Goal: Information Seeking & Learning: Learn about a topic

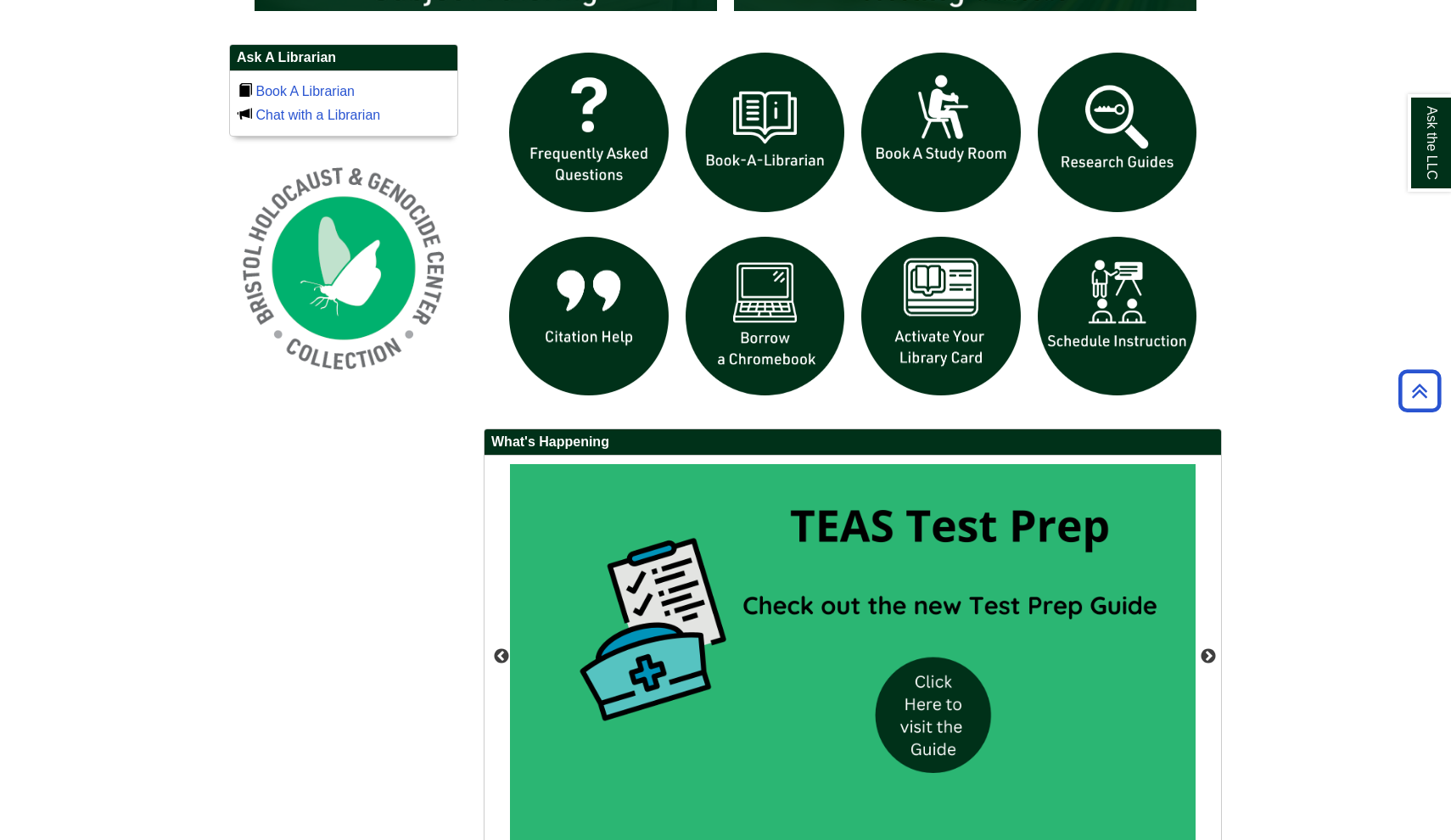
scroll to position [1170, 0]
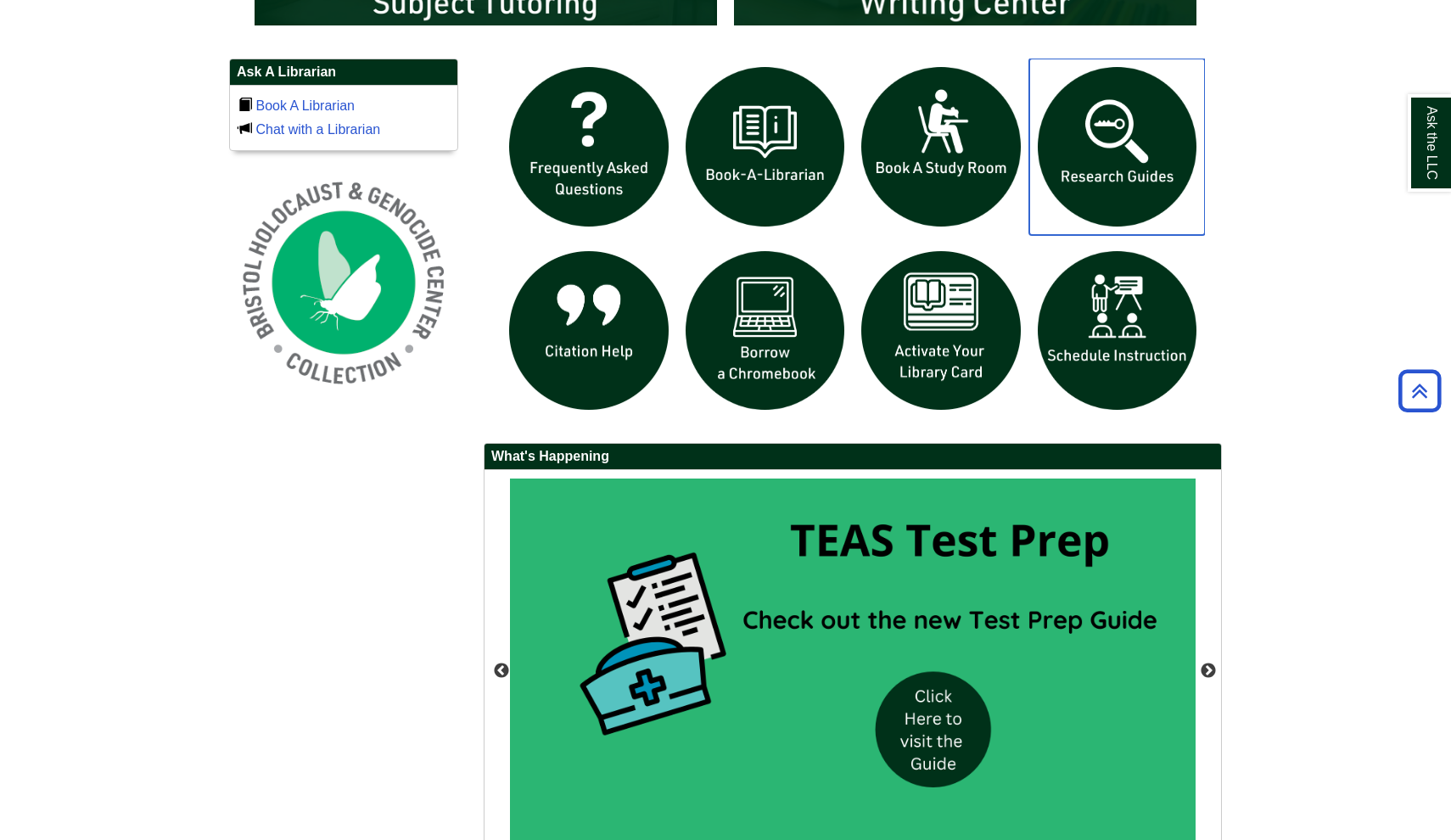
click at [1141, 160] on img "slideshow" at bounding box center [1117, 146] width 176 height 176
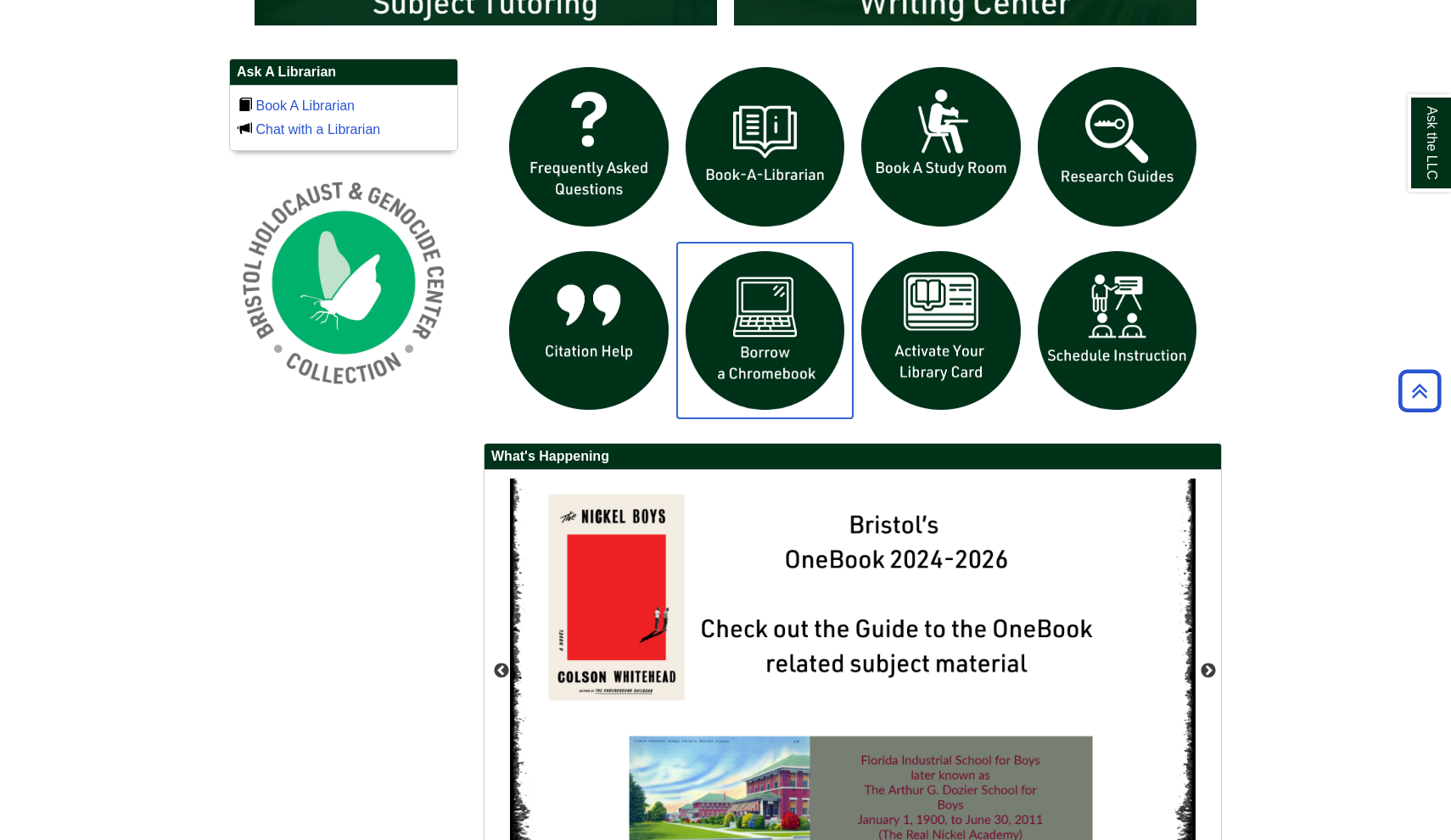
click at [792, 314] on img "slideshow" at bounding box center [765, 331] width 176 height 176
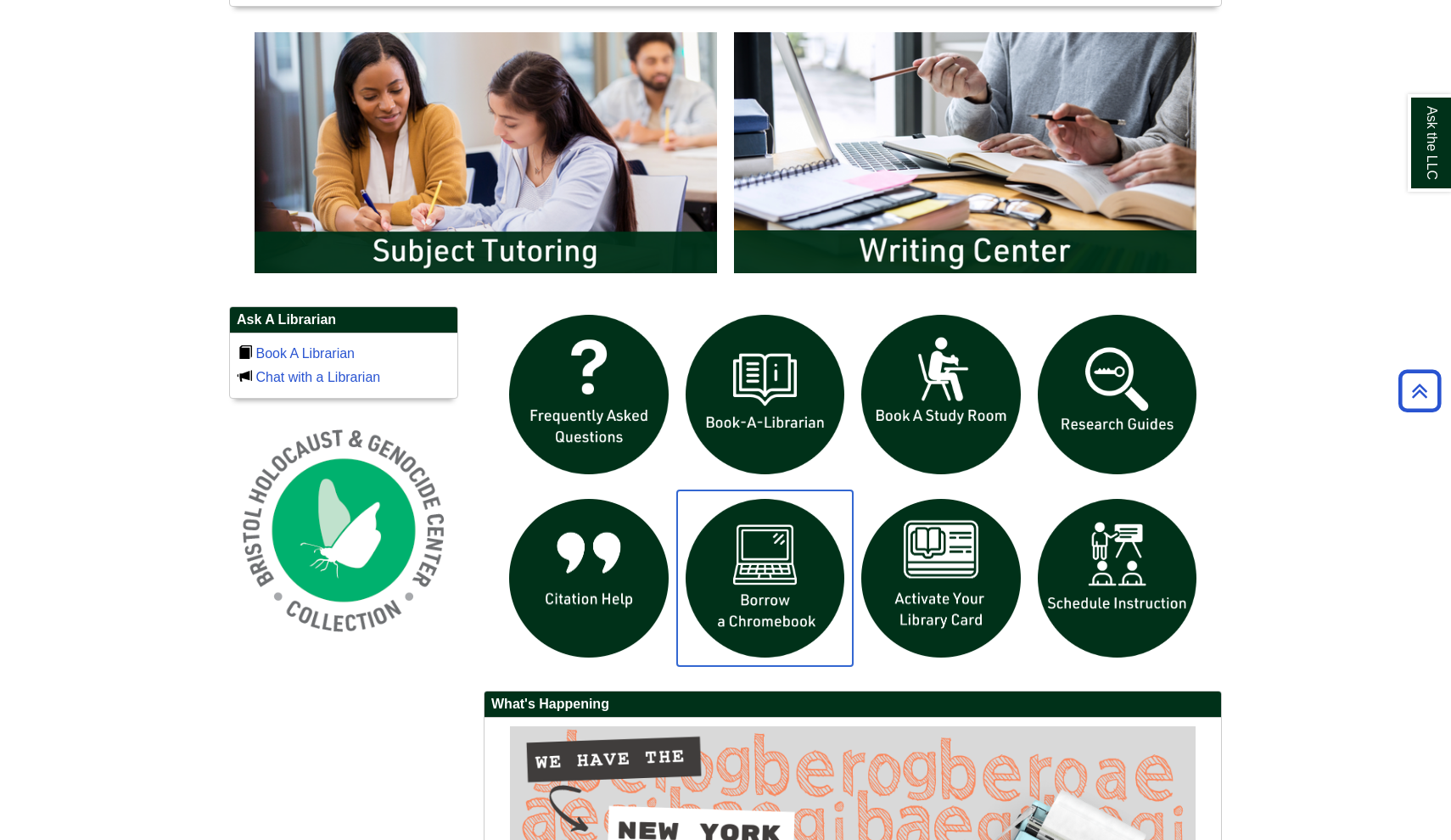
scroll to position [921, 0]
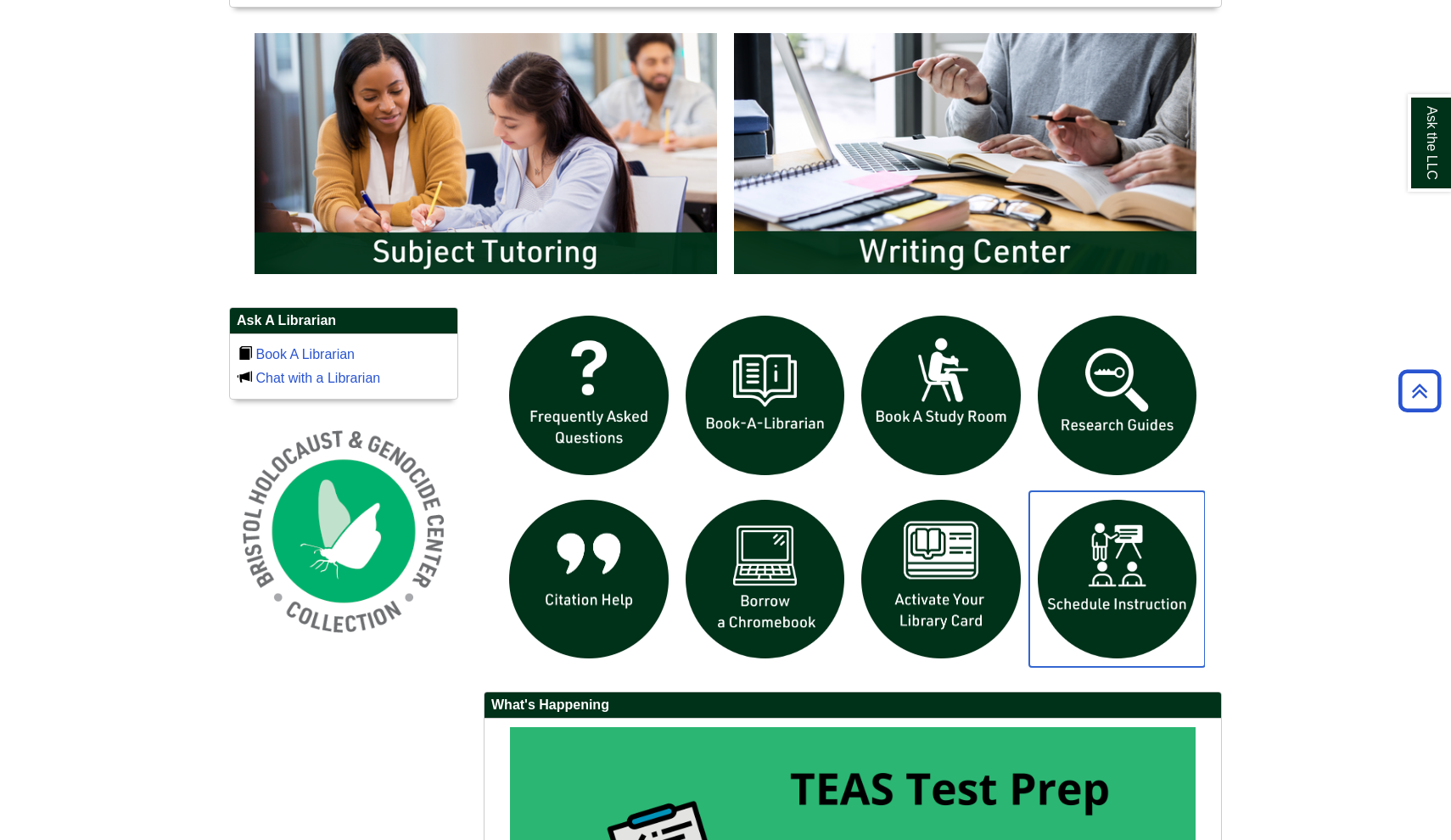
click at [1101, 526] on img "slideshow" at bounding box center [1117, 579] width 176 height 176
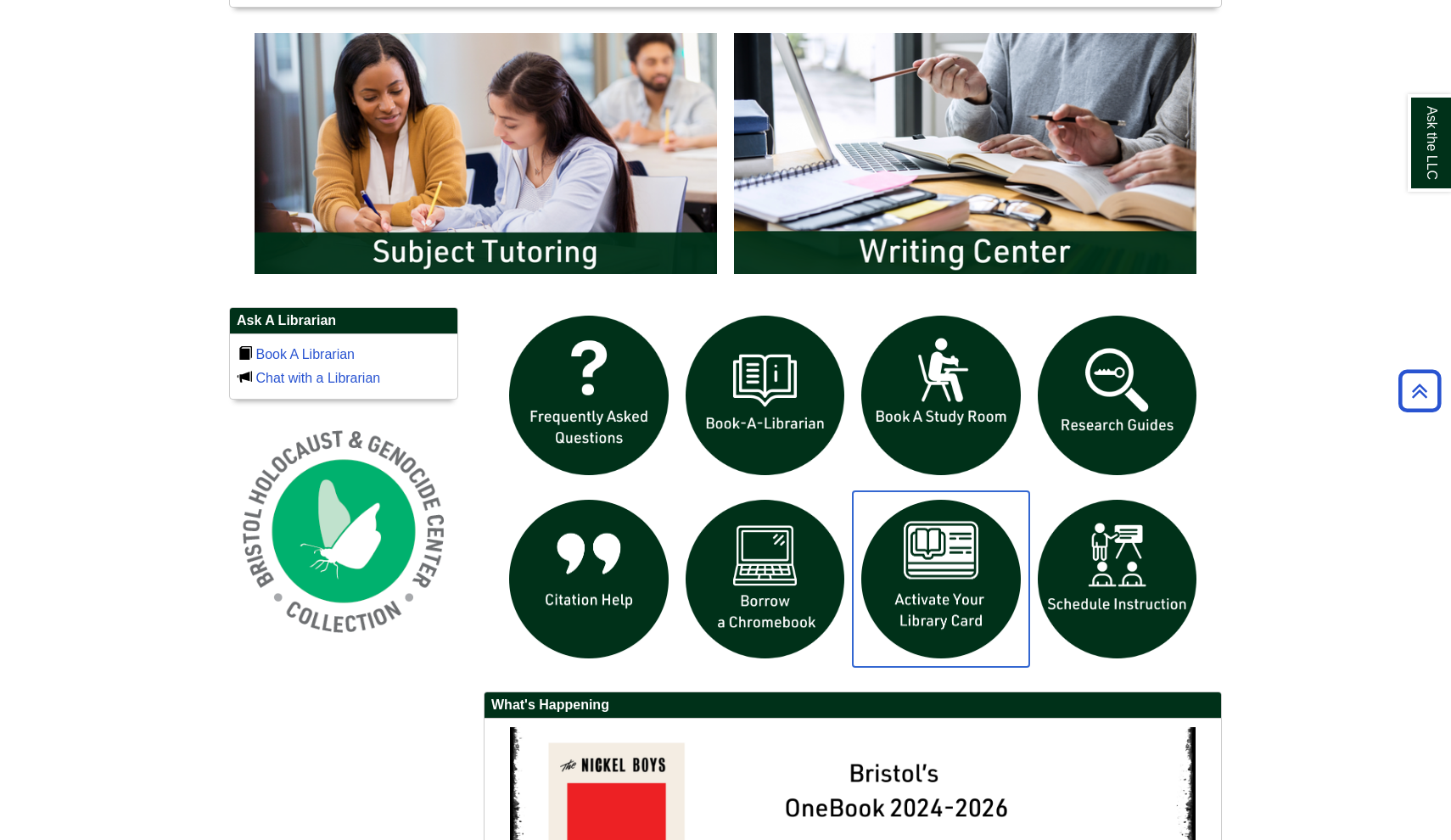
click at [999, 559] on img "slideshow" at bounding box center [941, 579] width 176 height 176
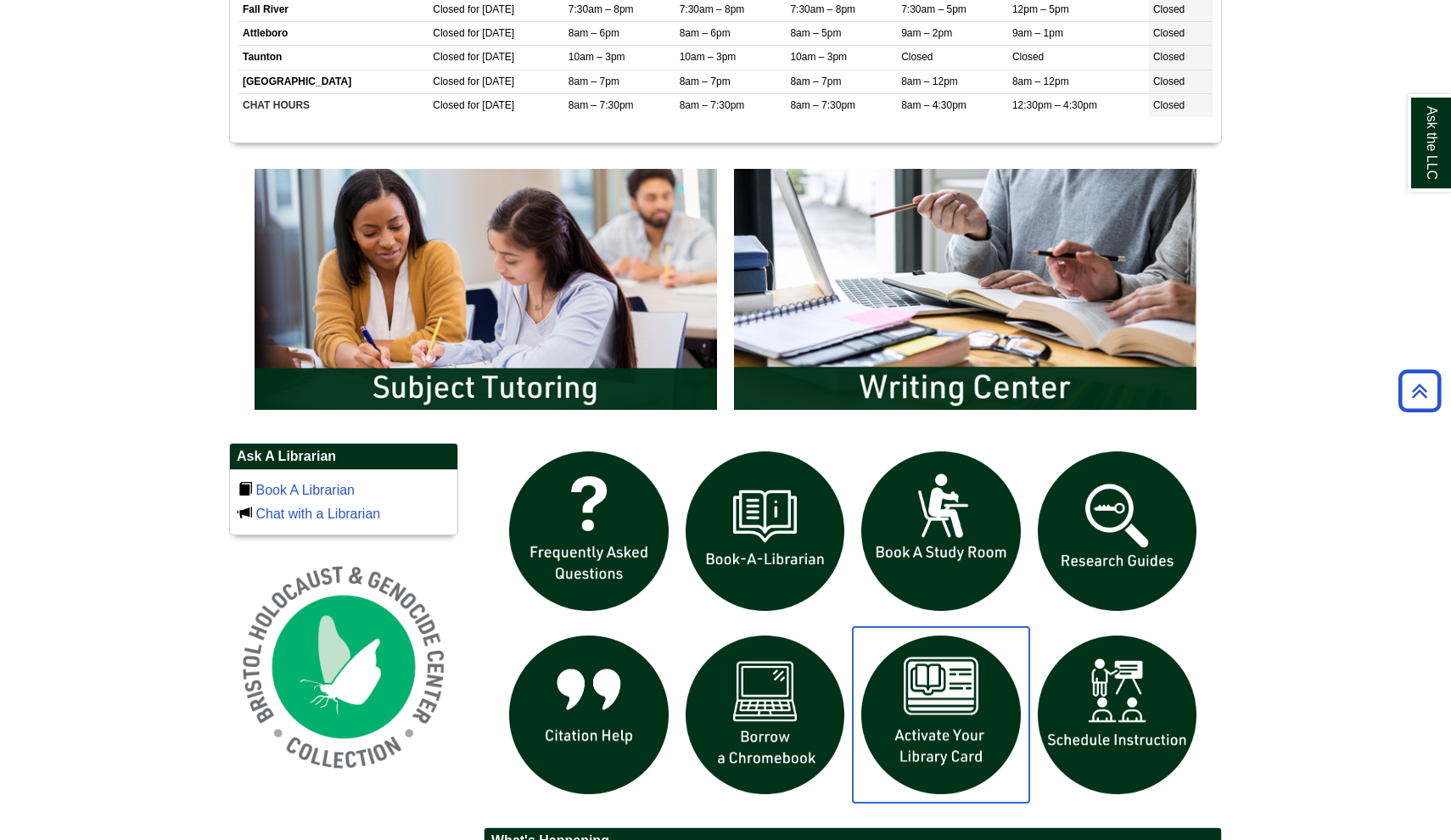
scroll to position [783, 0]
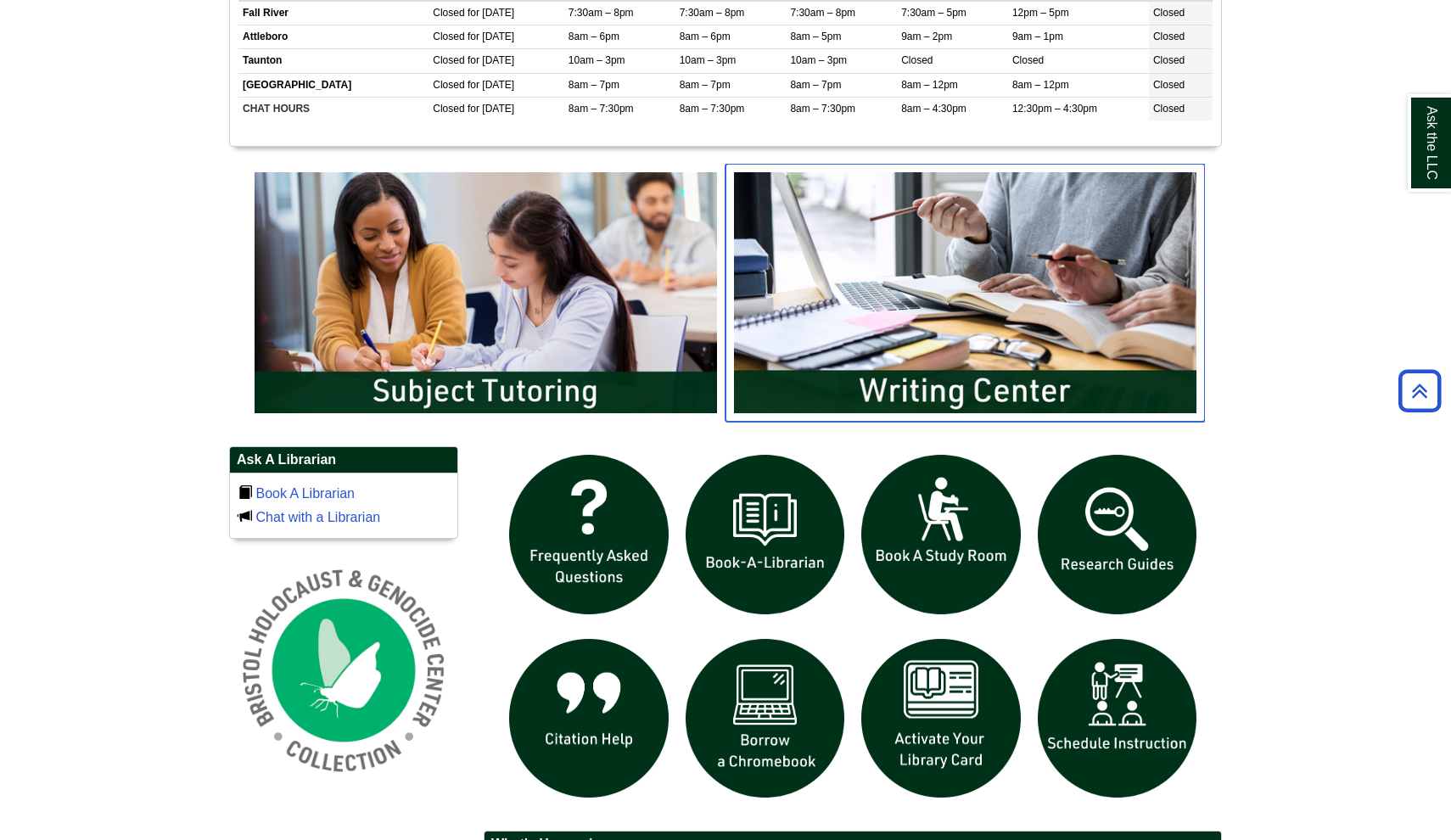
click at [888, 270] on img "slideshow" at bounding box center [964, 292] width 479 height 258
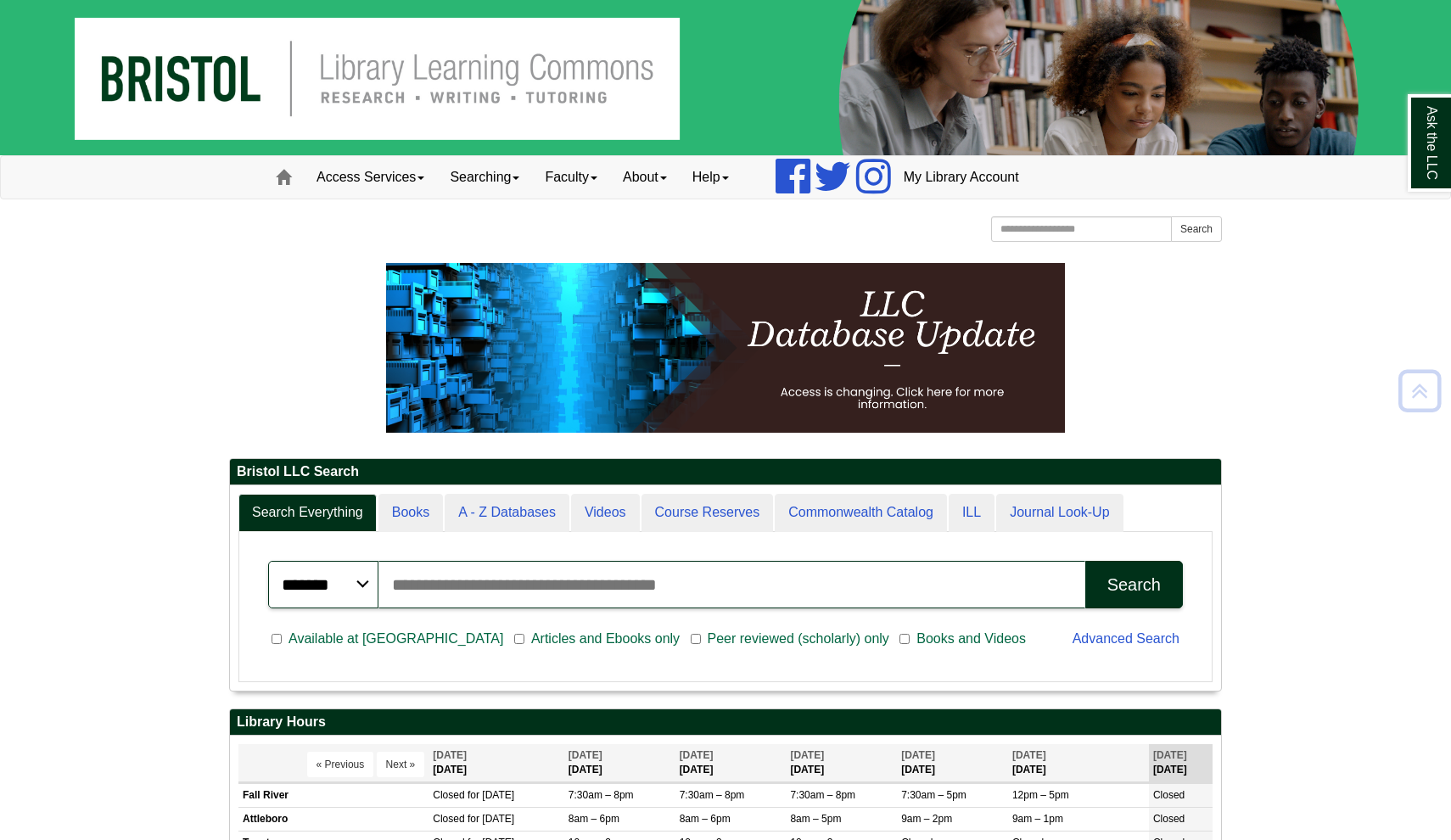
scroll to position [0, 0]
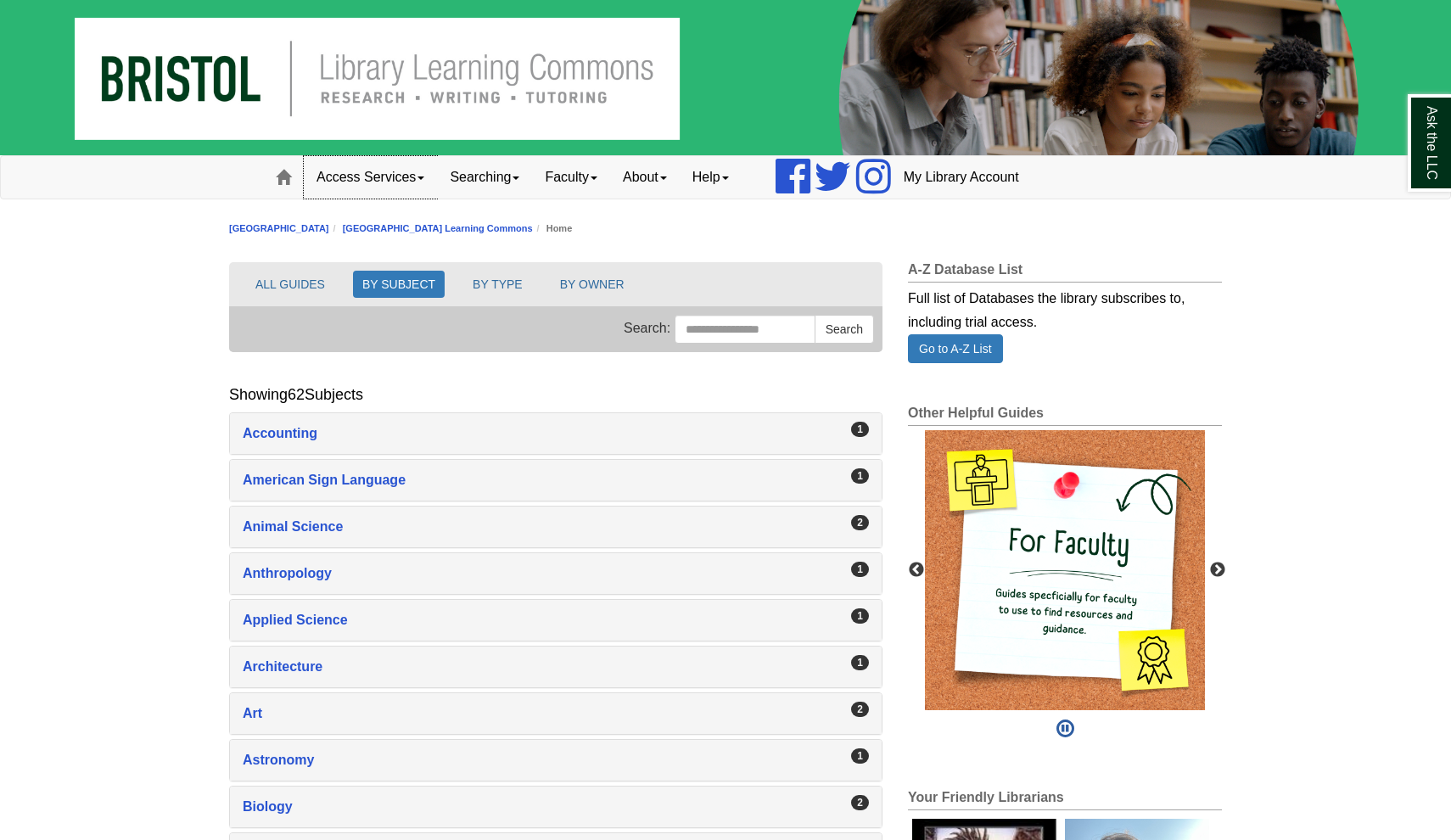
click at [409, 185] on link "Access Services" at bounding box center [370, 177] width 133 height 42
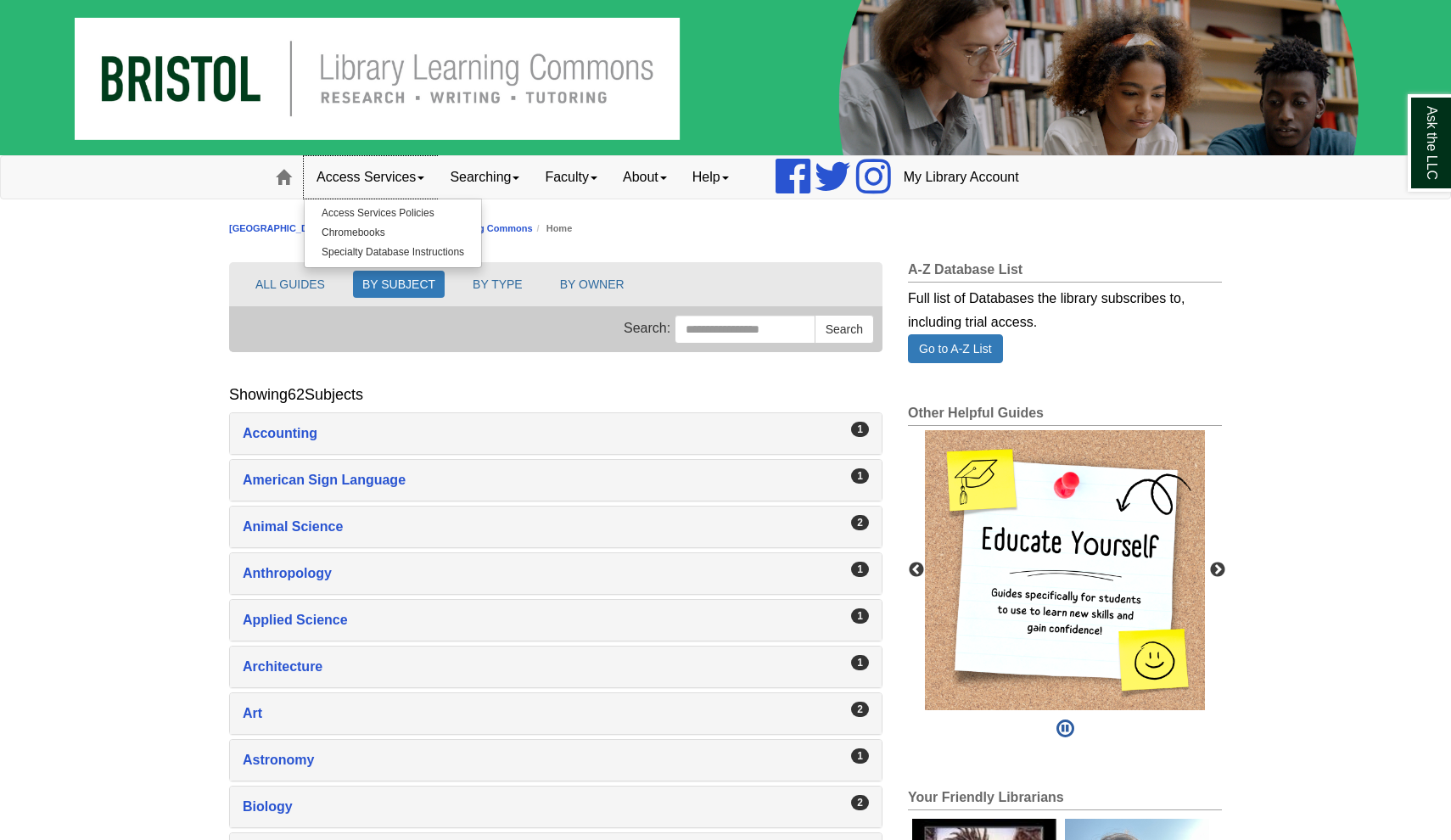
click at [411, 172] on link "Access Services" at bounding box center [370, 177] width 133 height 42
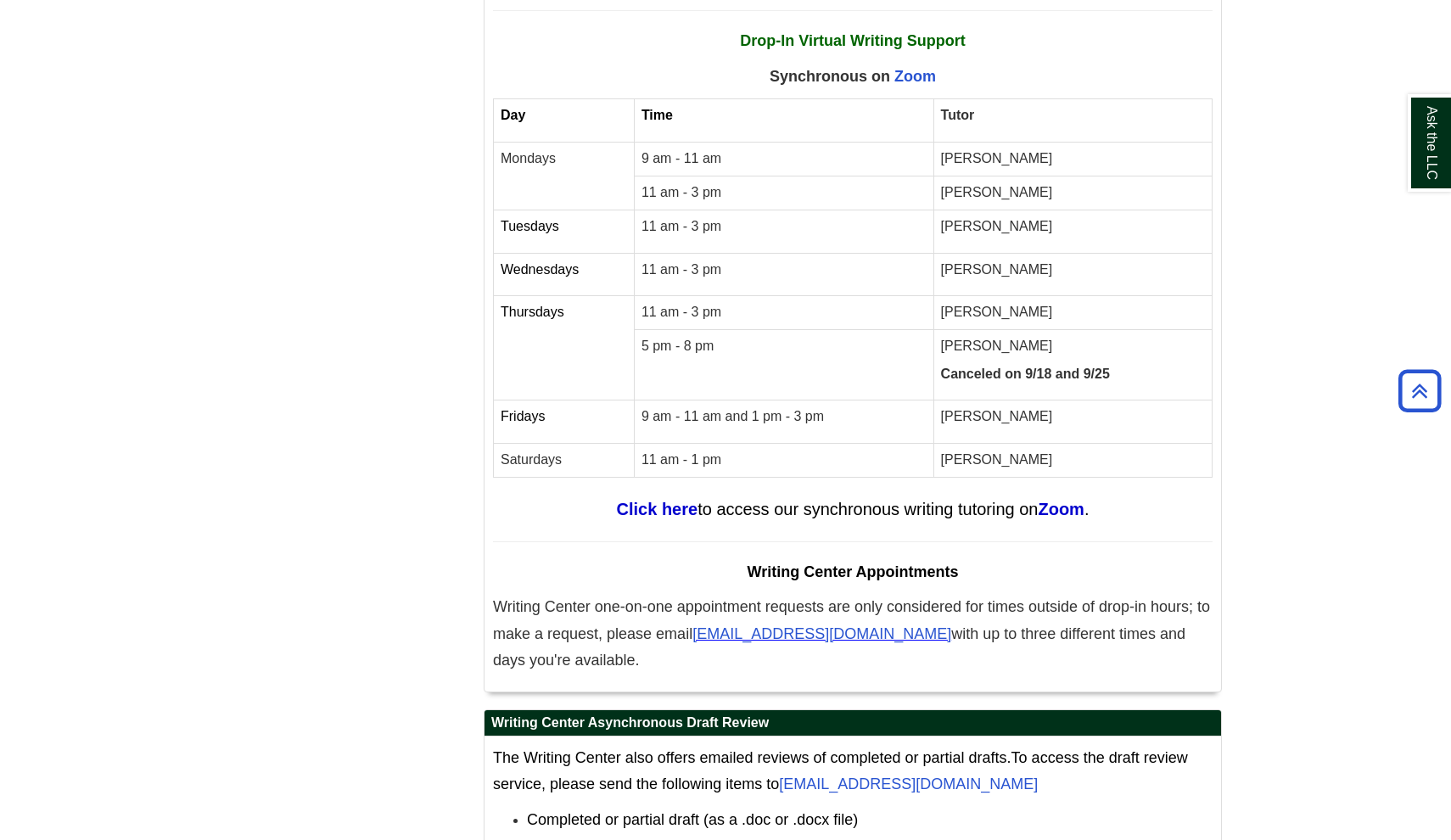
scroll to position [7778, 0]
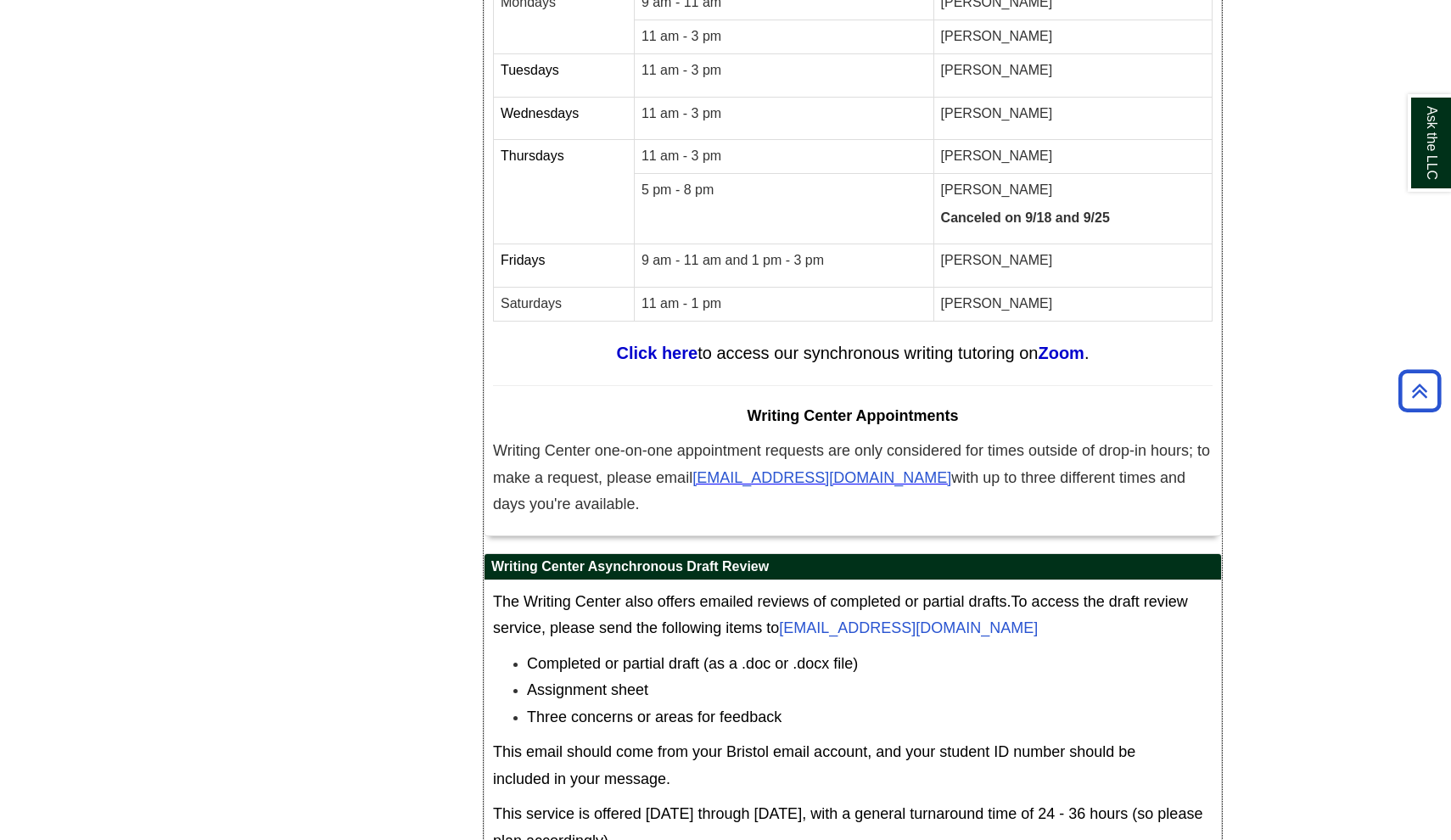
click at [659, 140] on td "11 am - 3 pm" at bounding box center [783, 157] width 299 height 34
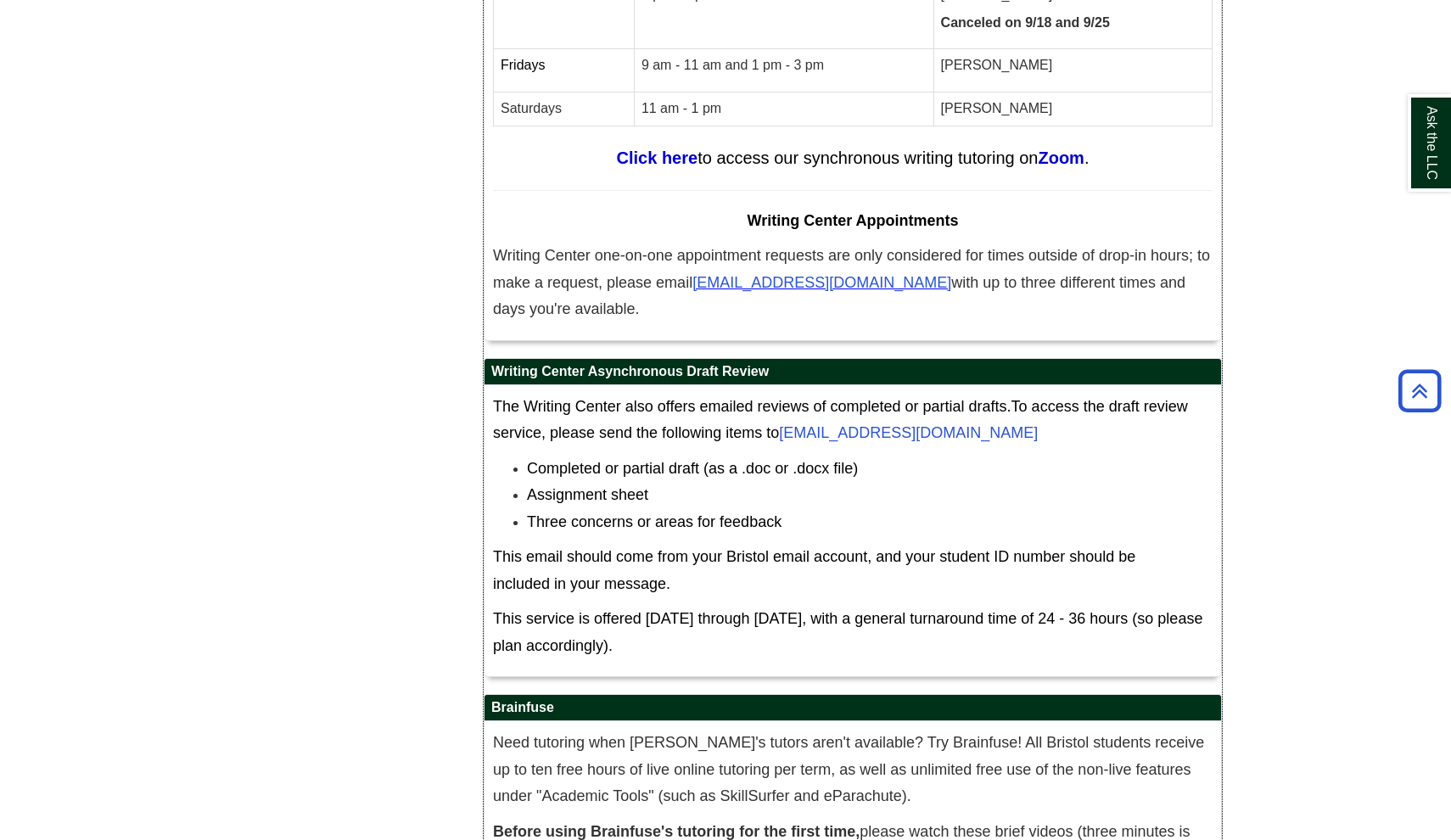
scroll to position [7972, 0]
